Goal: Information Seeking & Learning: Learn about a topic

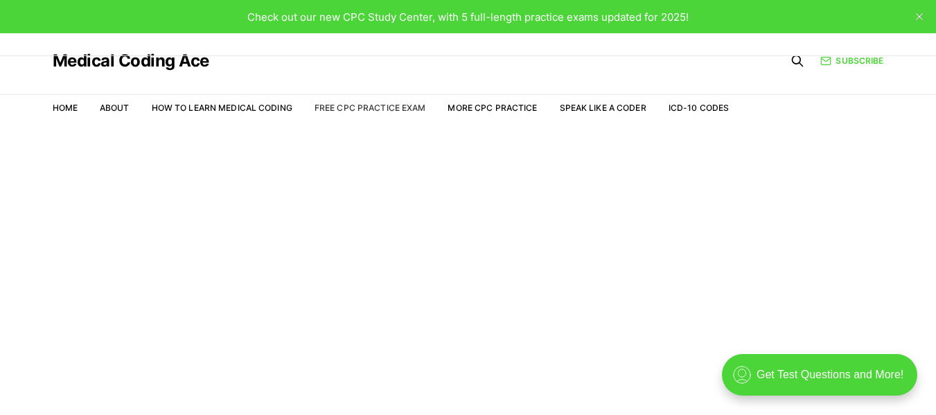
click at [375, 107] on link "Free CPC Practice Exam" at bounding box center [371, 108] width 112 height 10
click at [375, 103] on link "Free CPC Practice Exam" at bounding box center [371, 108] width 112 height 10
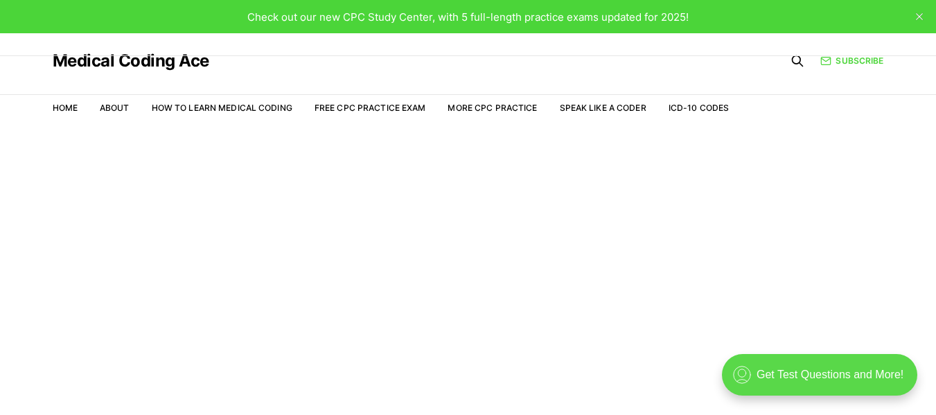
click at [841, 372] on div ".cls-1{fill:none;stroke:currentColor;stroke-linecap:round;stroke-linejoin:round…" at bounding box center [819, 375] width 195 height 42
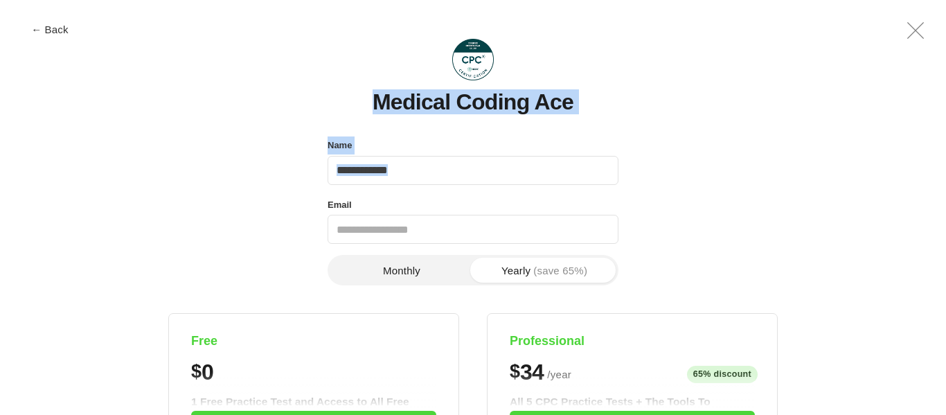
drag, startPoint x: 138, startPoint y: 133, endPoint x: 74, endPoint y: 83, distance: 80.9
click at [59, 26] on button "← Back" at bounding box center [49, 29] width 55 height 10
